Goal: Task Accomplishment & Management: Manage account settings

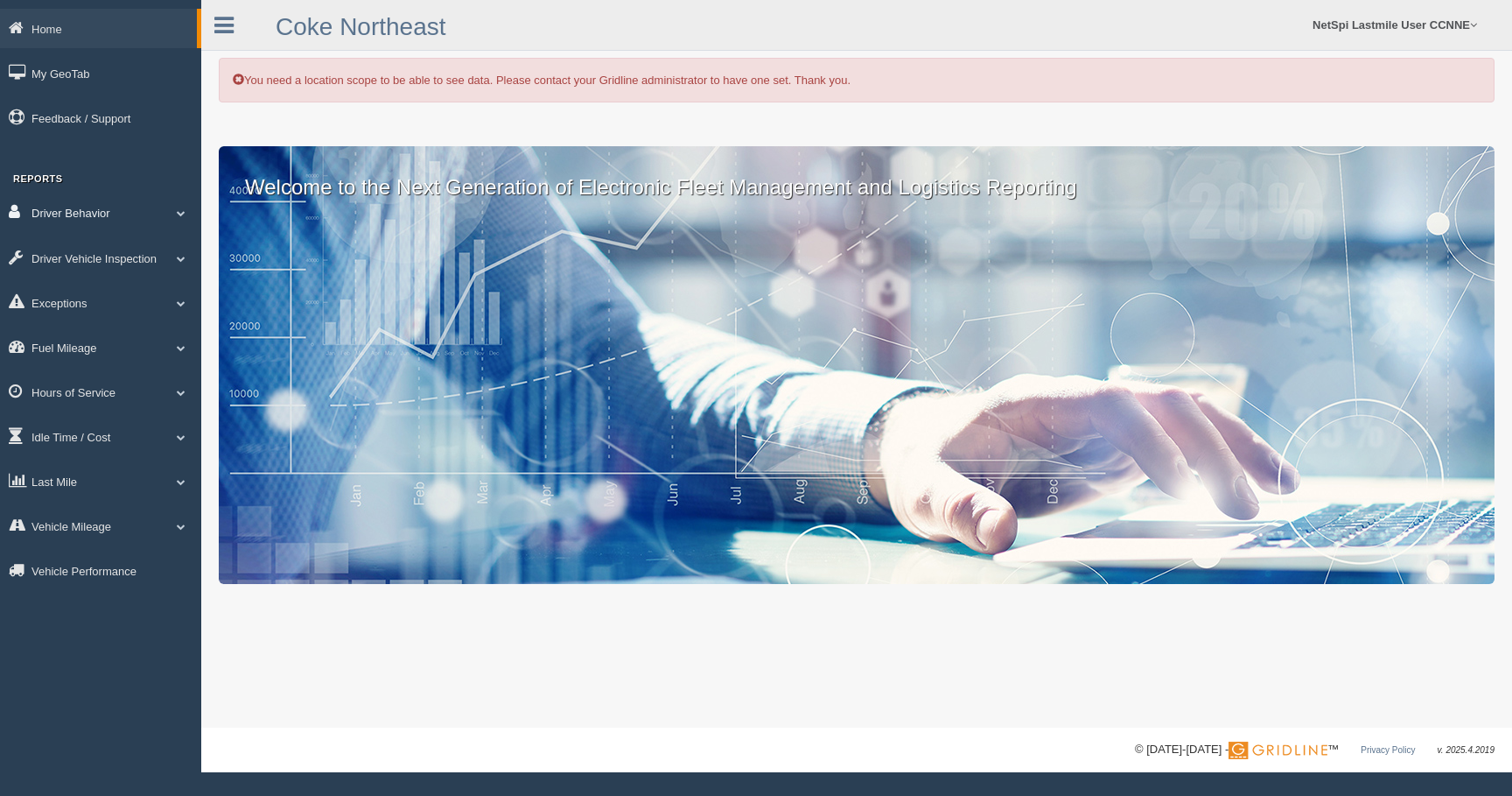
click at [132, 209] on link "Driver Behavior" at bounding box center [101, 212] width 201 height 39
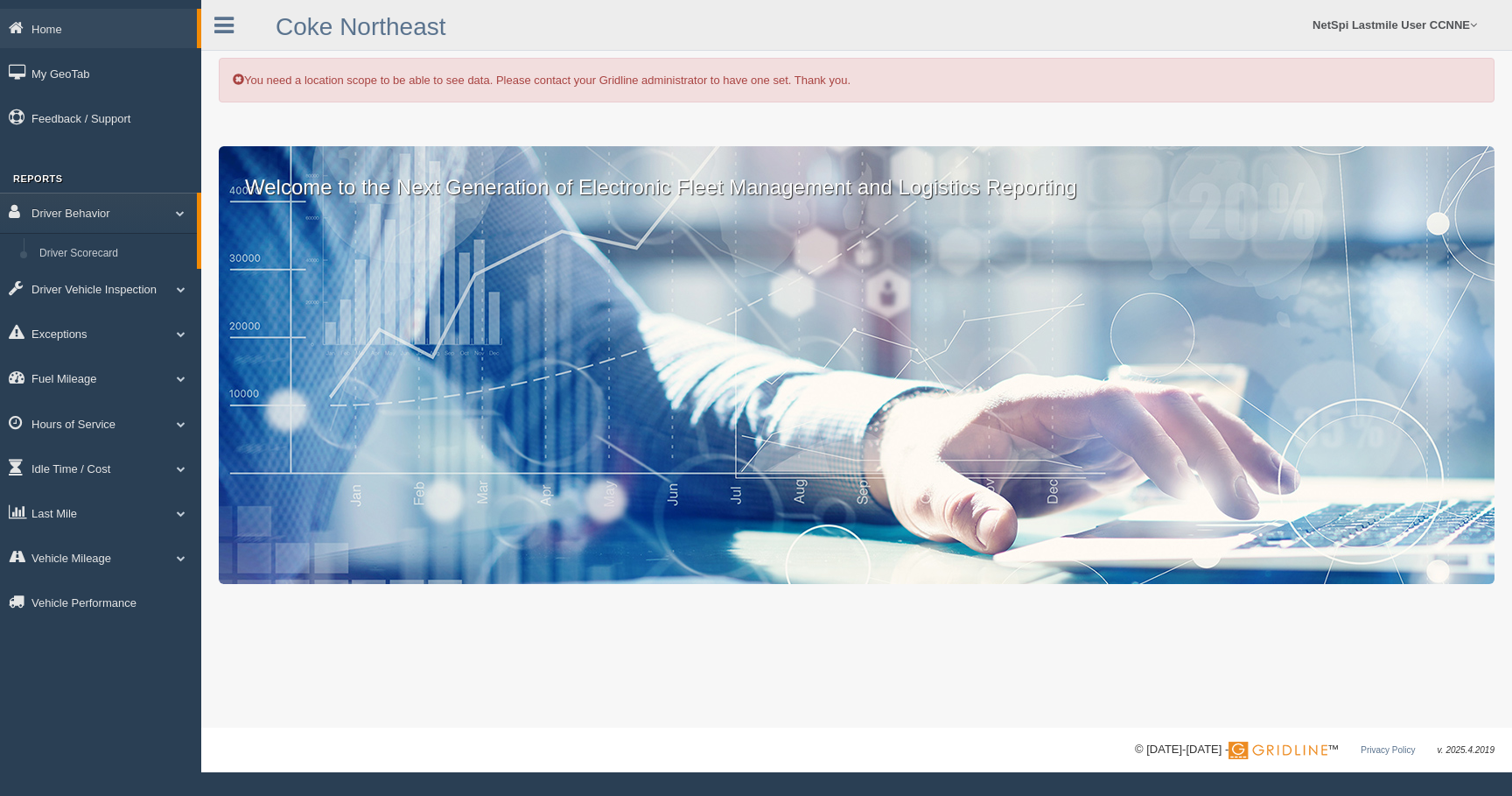
click at [77, 238] on li "Driver Behavior Driver Scorecard" at bounding box center [101, 230] width 201 height 76
click at [55, 257] on link "Driver Scorecard" at bounding box center [114, 254] width 166 height 31
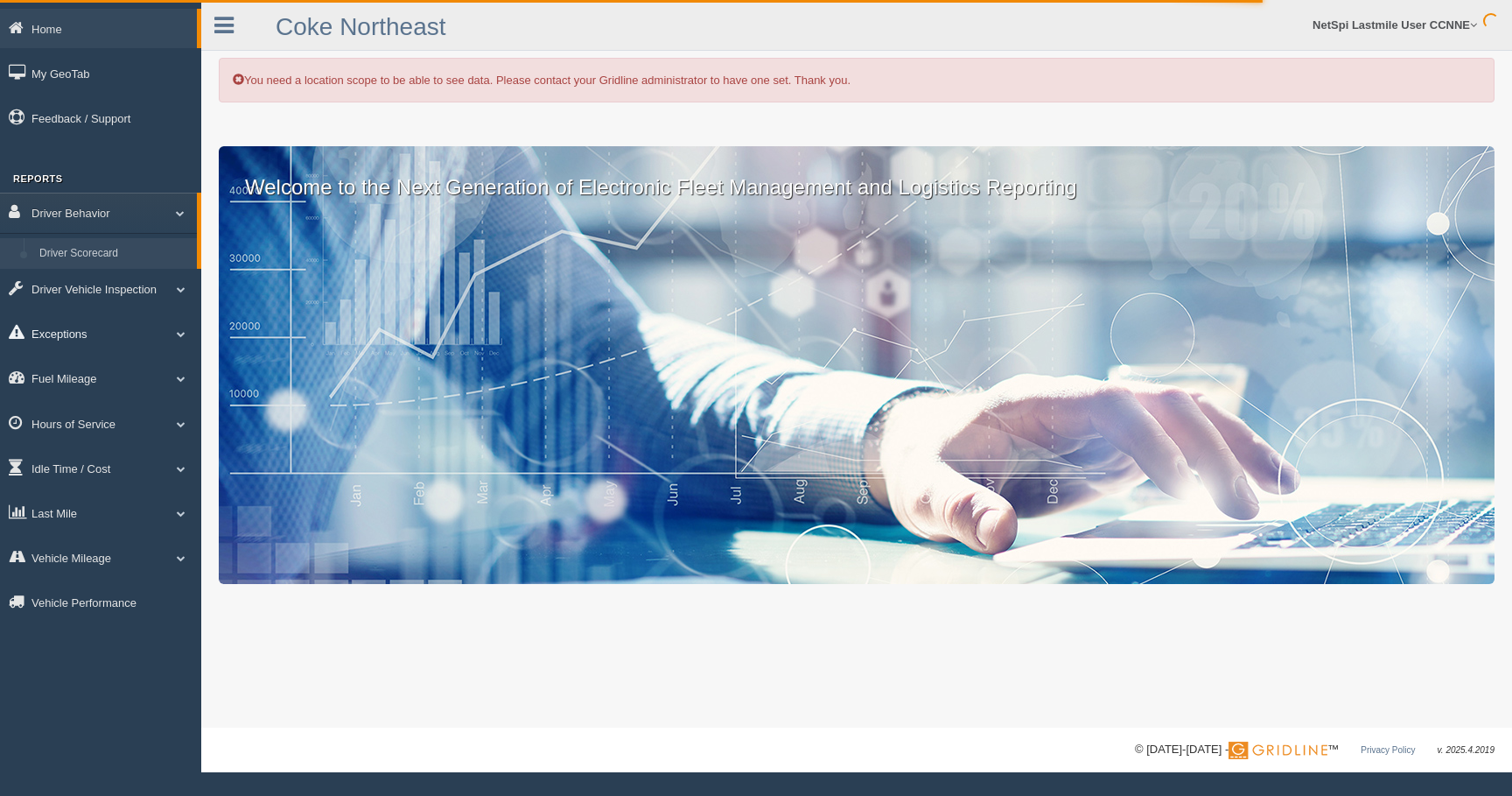
click at [51, 333] on link "Exceptions" at bounding box center [101, 333] width 201 height 39
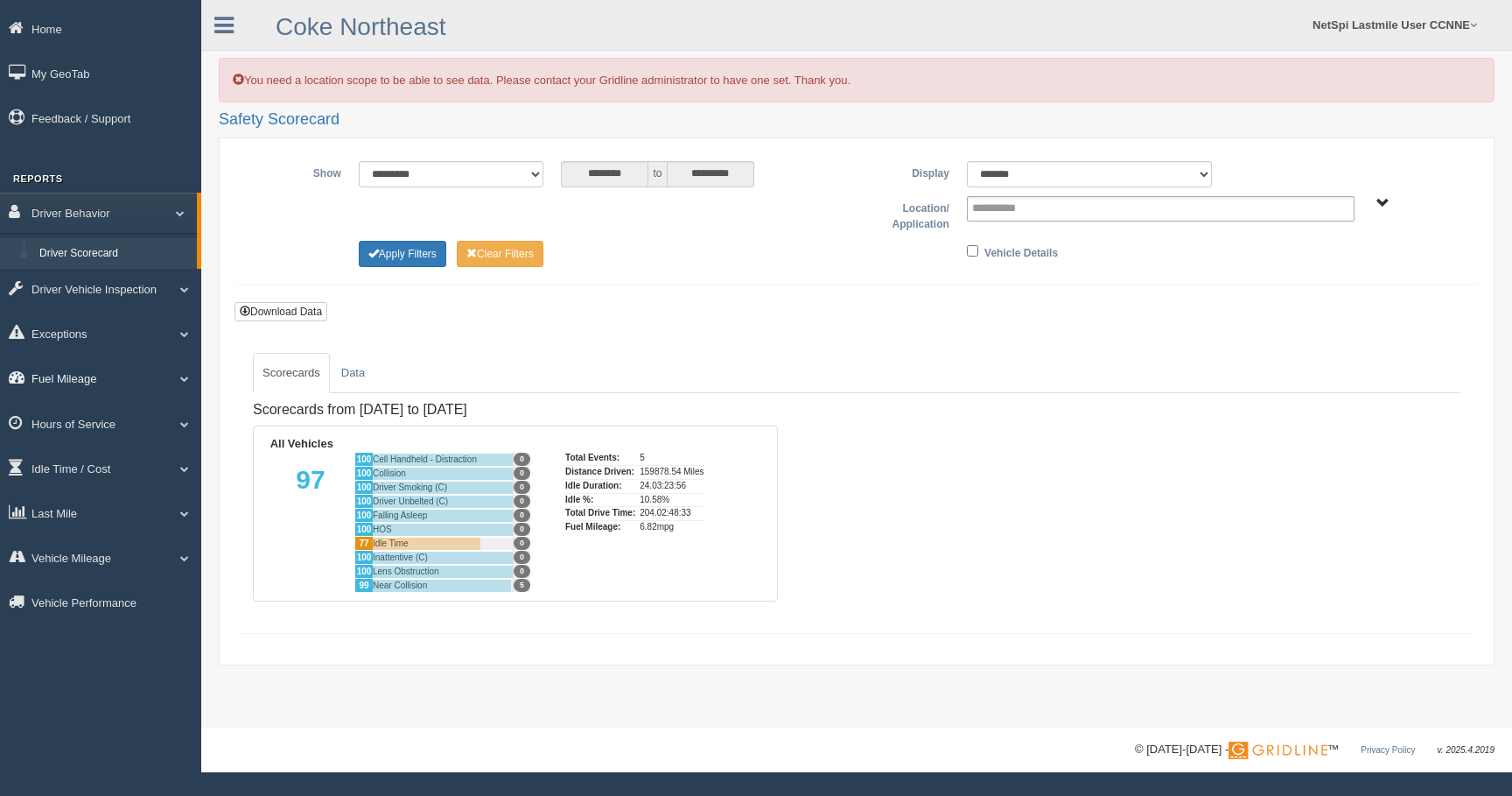
click at [58, 382] on link "Fuel Mileage" at bounding box center [101, 377] width 201 height 39
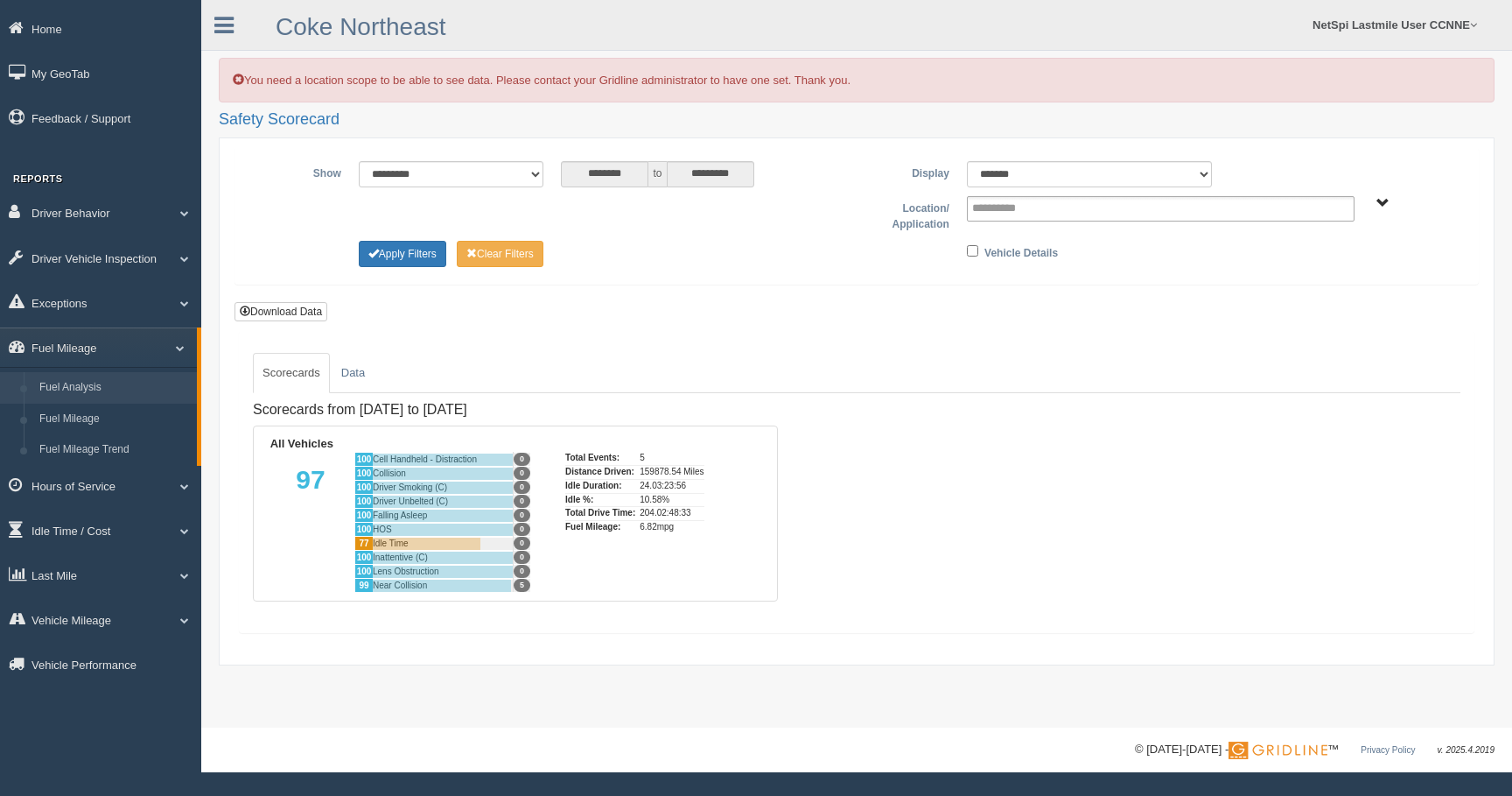
click at [57, 391] on link "Fuel Analysis" at bounding box center [114, 387] width 166 height 31
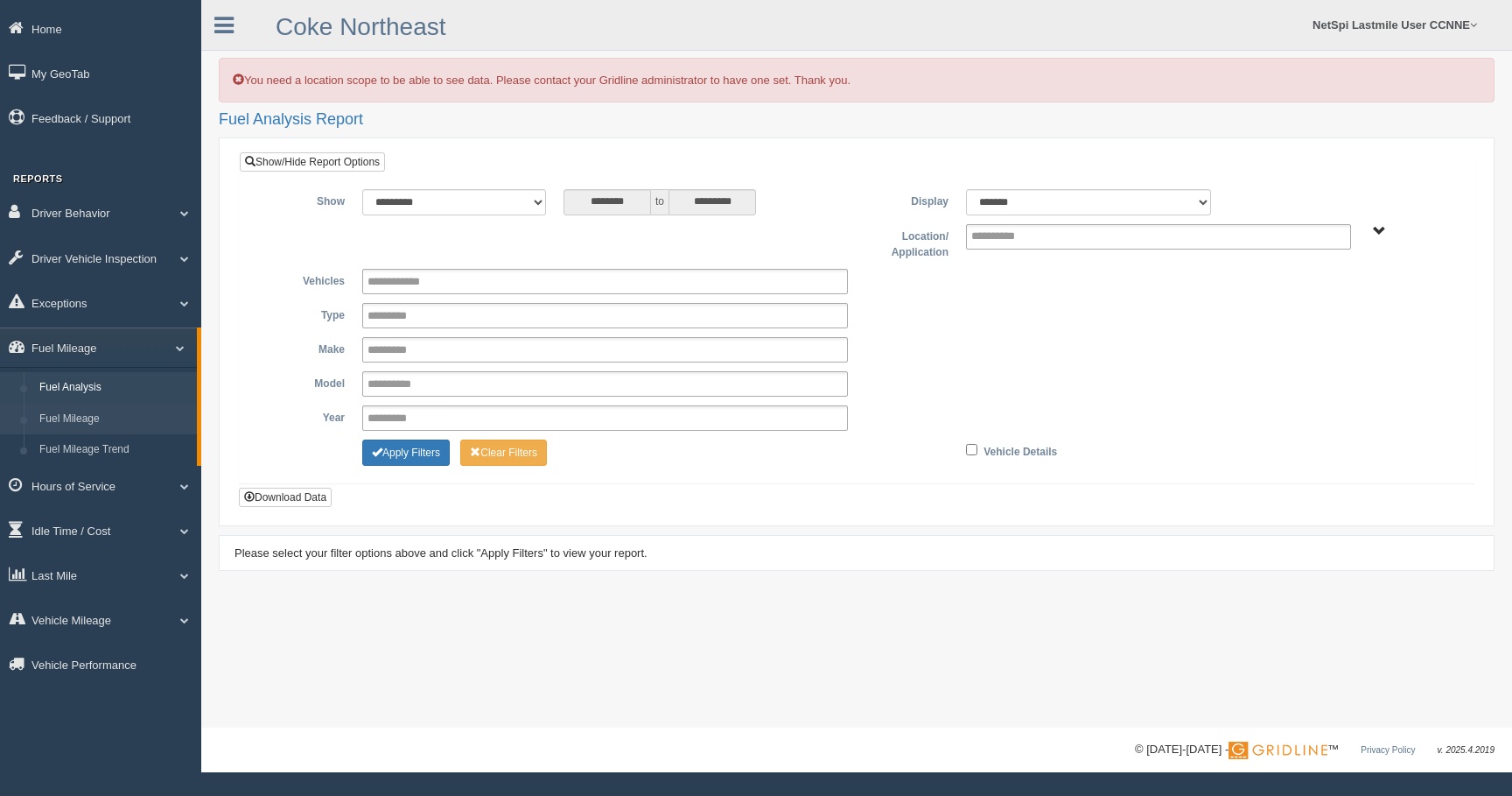
click at [61, 428] on link "Fuel Mileage" at bounding box center [114, 419] width 166 height 31
click at [76, 536] on link "Idle Time / Cost" at bounding box center [101, 529] width 201 height 39
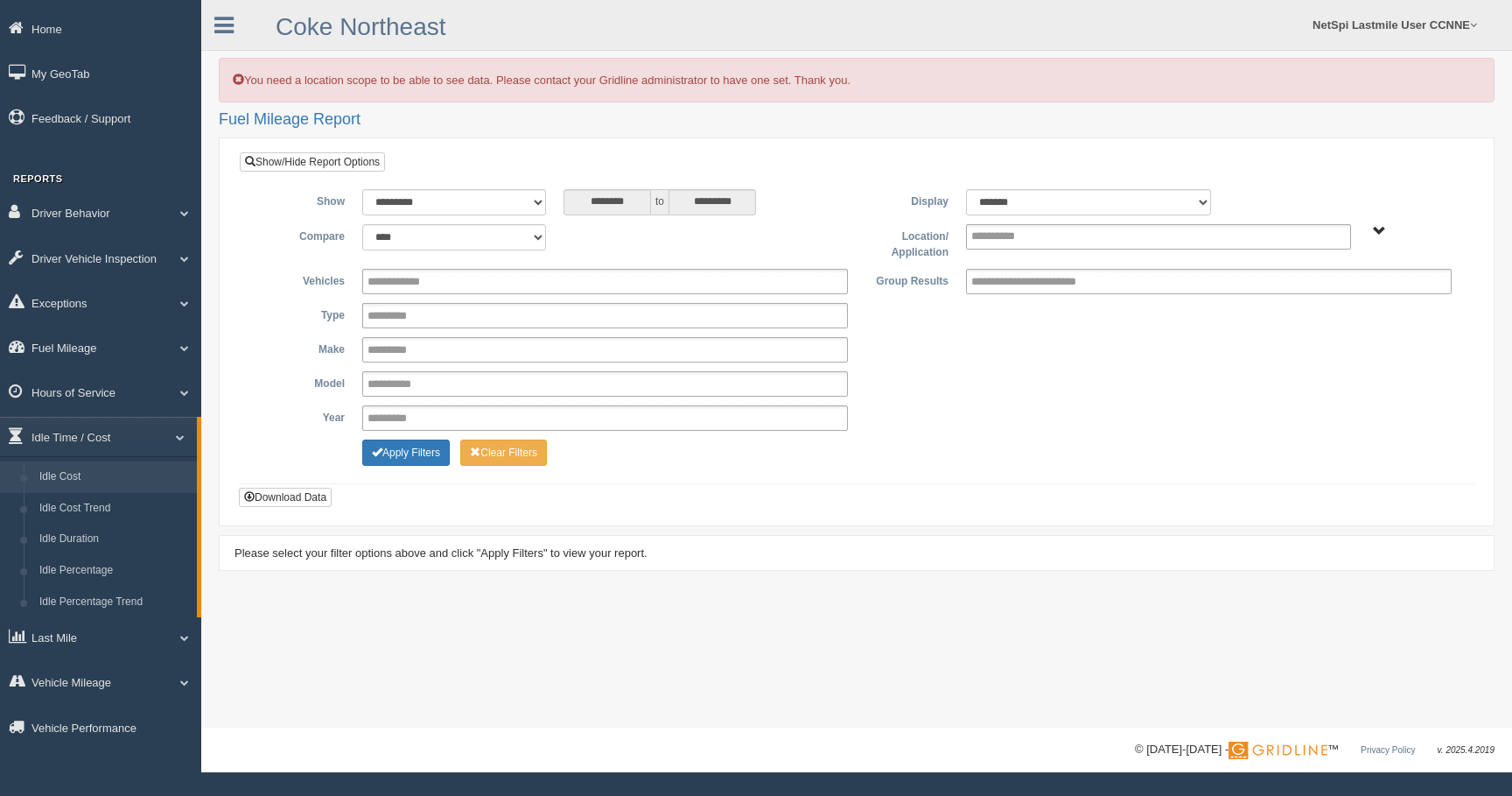
click at [68, 482] on link "Idle Cost" at bounding box center [114, 477] width 166 height 31
click at [136, 222] on link "Driver Behavior" at bounding box center [101, 212] width 201 height 39
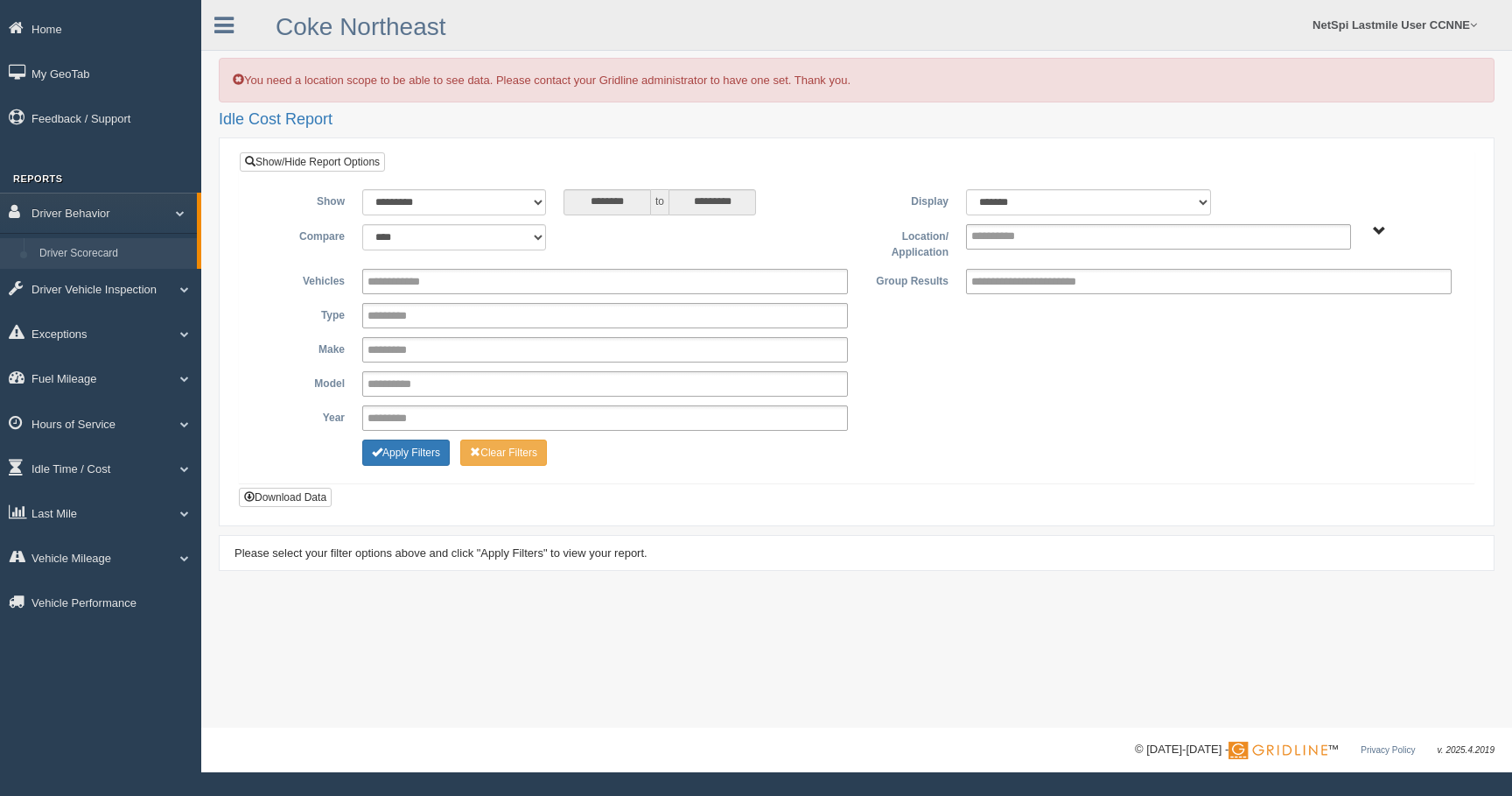
click at [75, 247] on link "Driver Scorecard" at bounding box center [114, 254] width 166 height 31
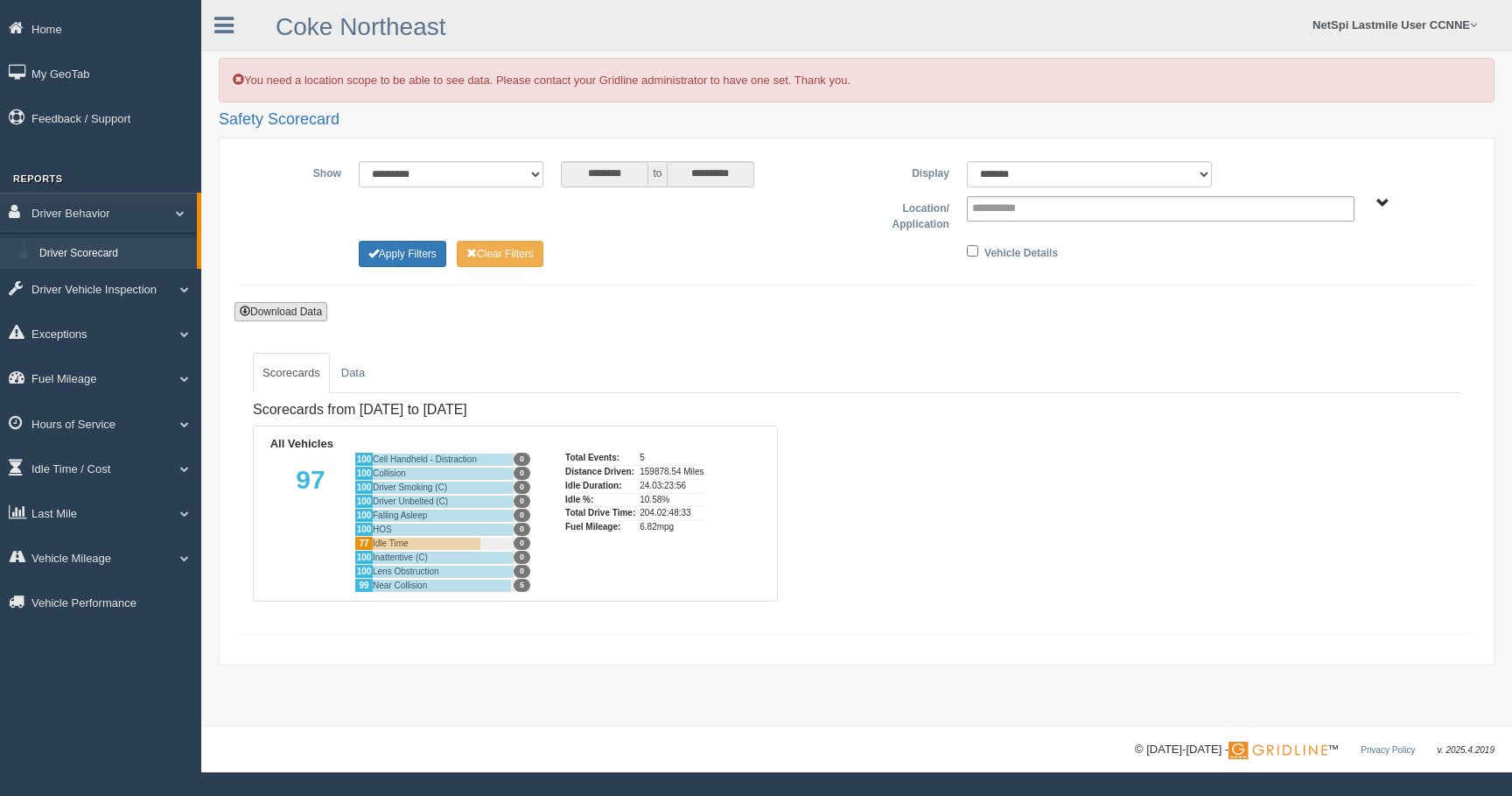
click at [288, 318] on button "Download Data" at bounding box center [280, 311] width 92 height 19
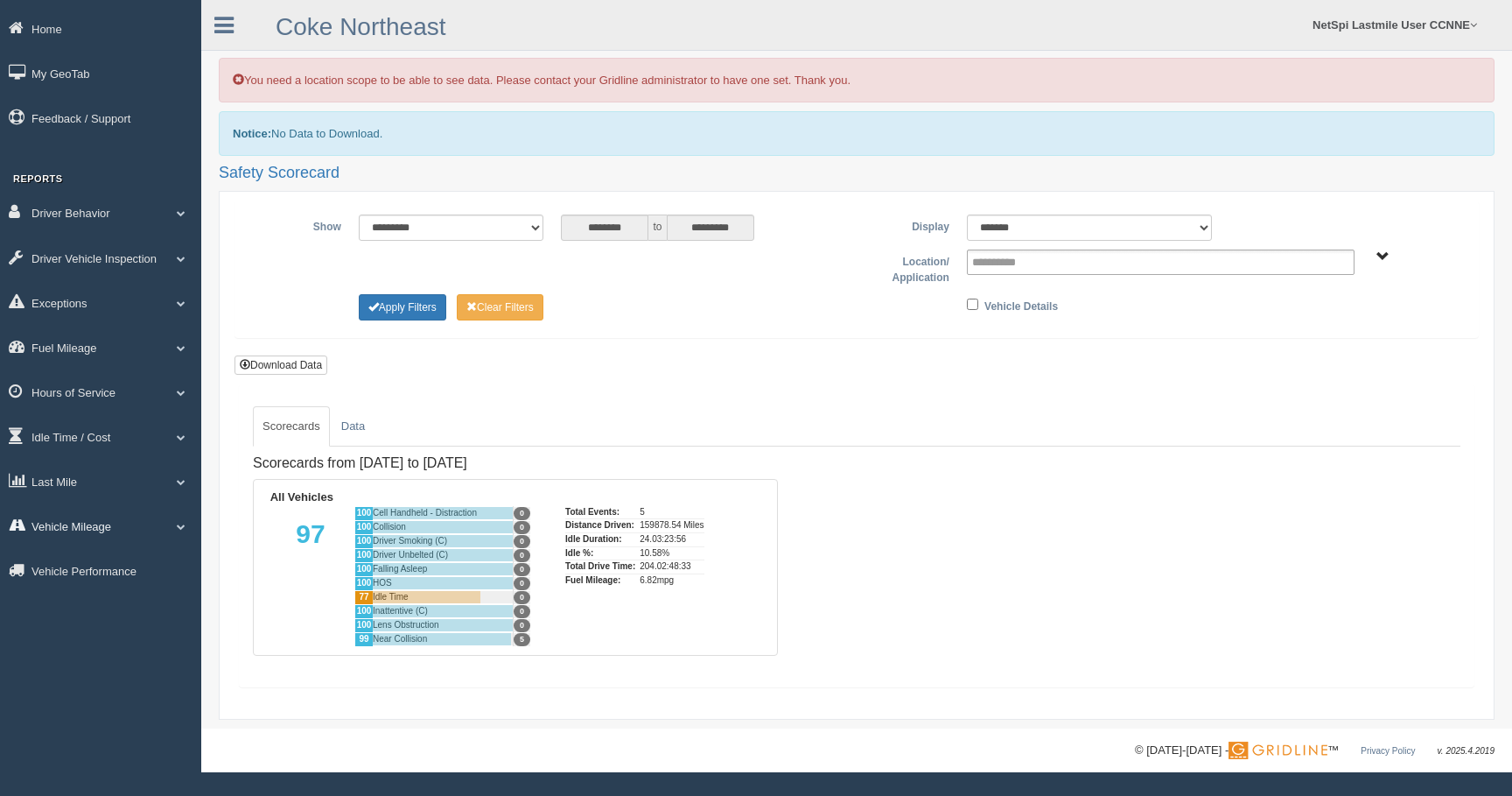
click at [92, 533] on link "Vehicle Mileage" at bounding box center [101, 525] width 201 height 39
click at [66, 606] on link "Vehicle Mileage Trend" at bounding box center [114, 597] width 166 height 31
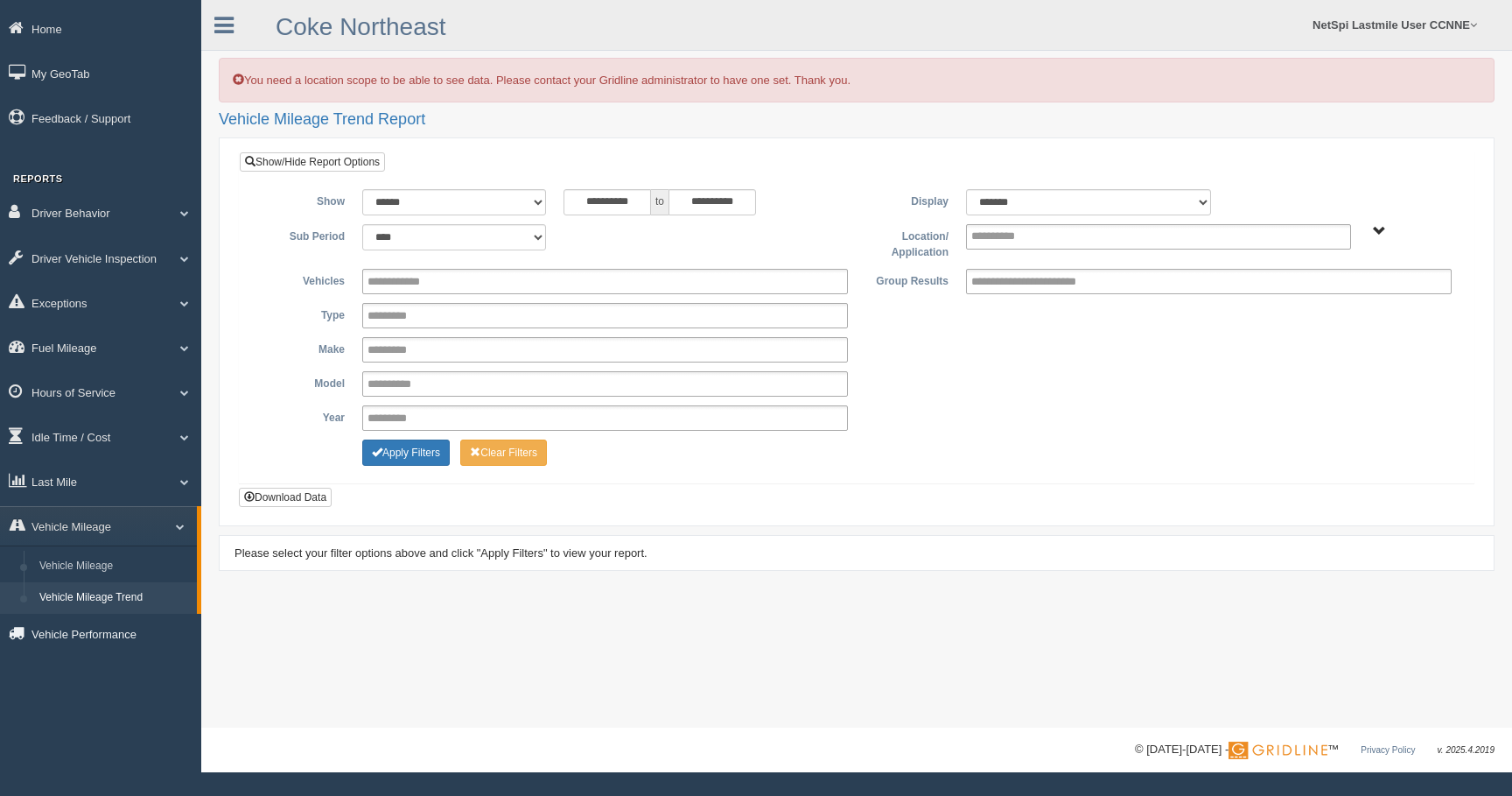
click at [55, 645] on link "Vehicle Performance" at bounding box center [101, 633] width 201 height 39
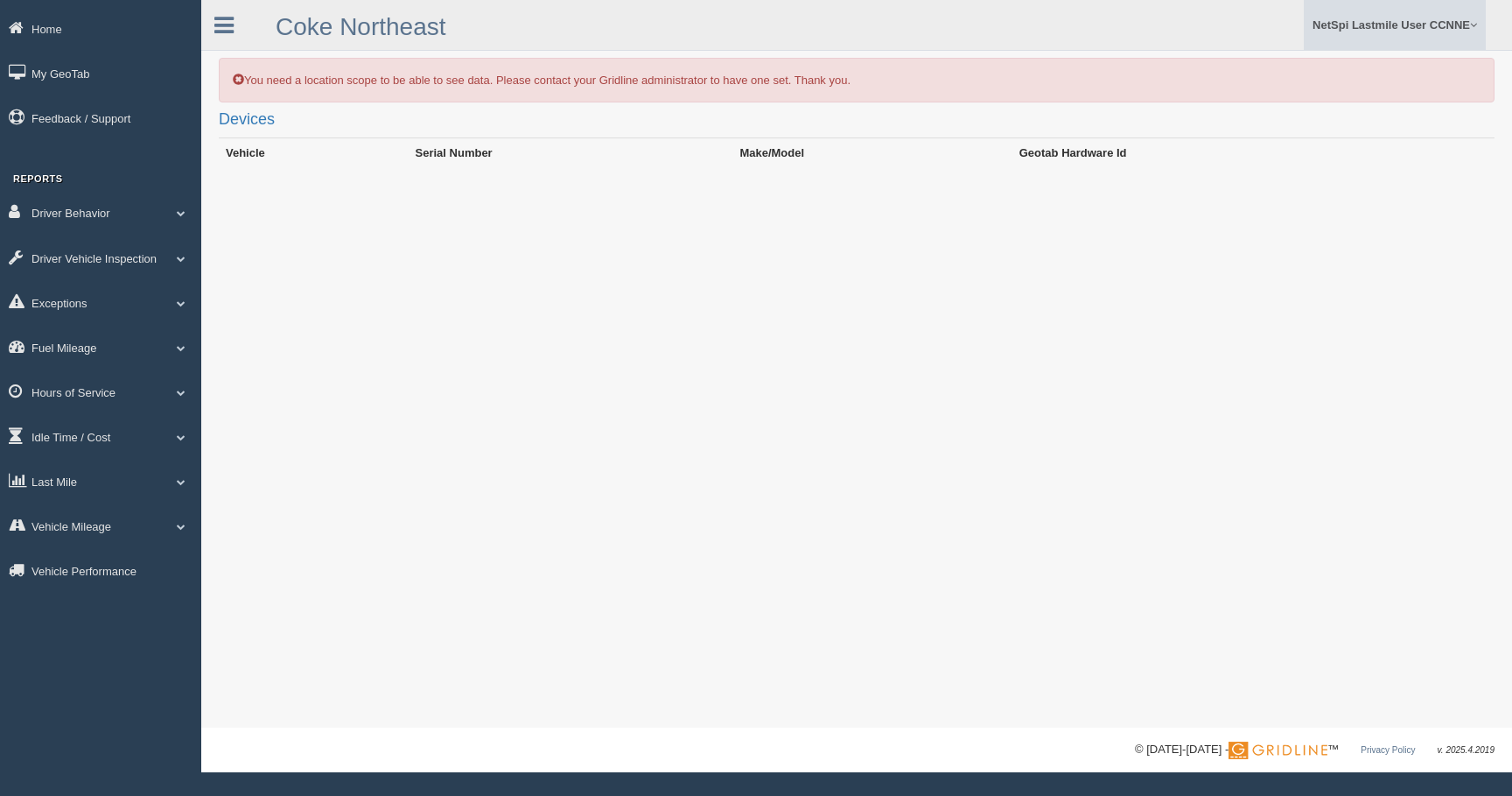
click at [1385, 22] on link "NetSpi Lastmile User CCNNE" at bounding box center [1395, 25] width 182 height 49
click at [1346, 137] on link "Log Off" at bounding box center [1389, 140] width 190 height 36
click at [1394, 19] on link "NetSpi Lastmile User CCNNE" at bounding box center [1395, 25] width 182 height 49
